Goal: Unclear: Browse casually

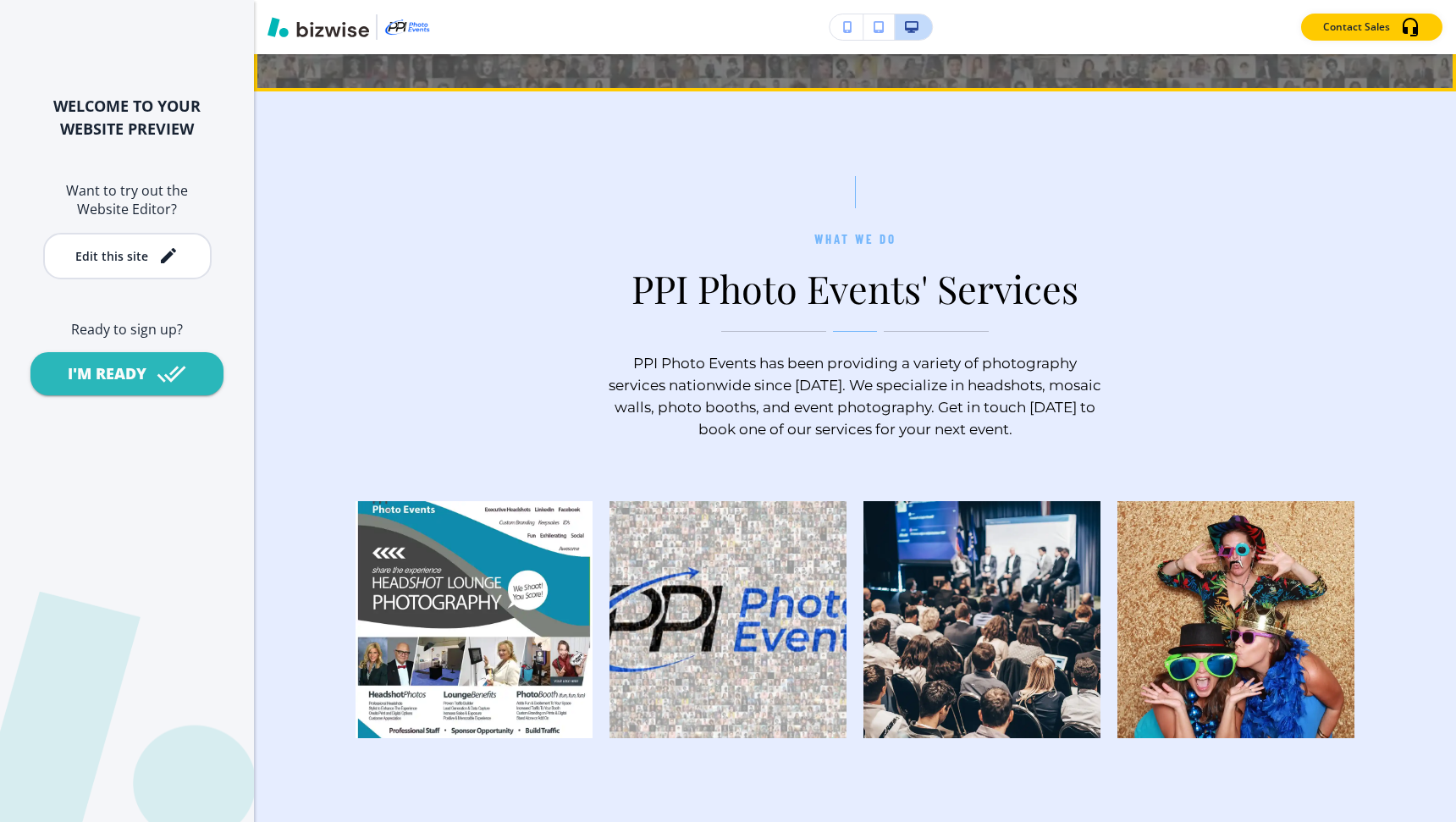
scroll to position [928, 0]
